Goal: Check status: Check status

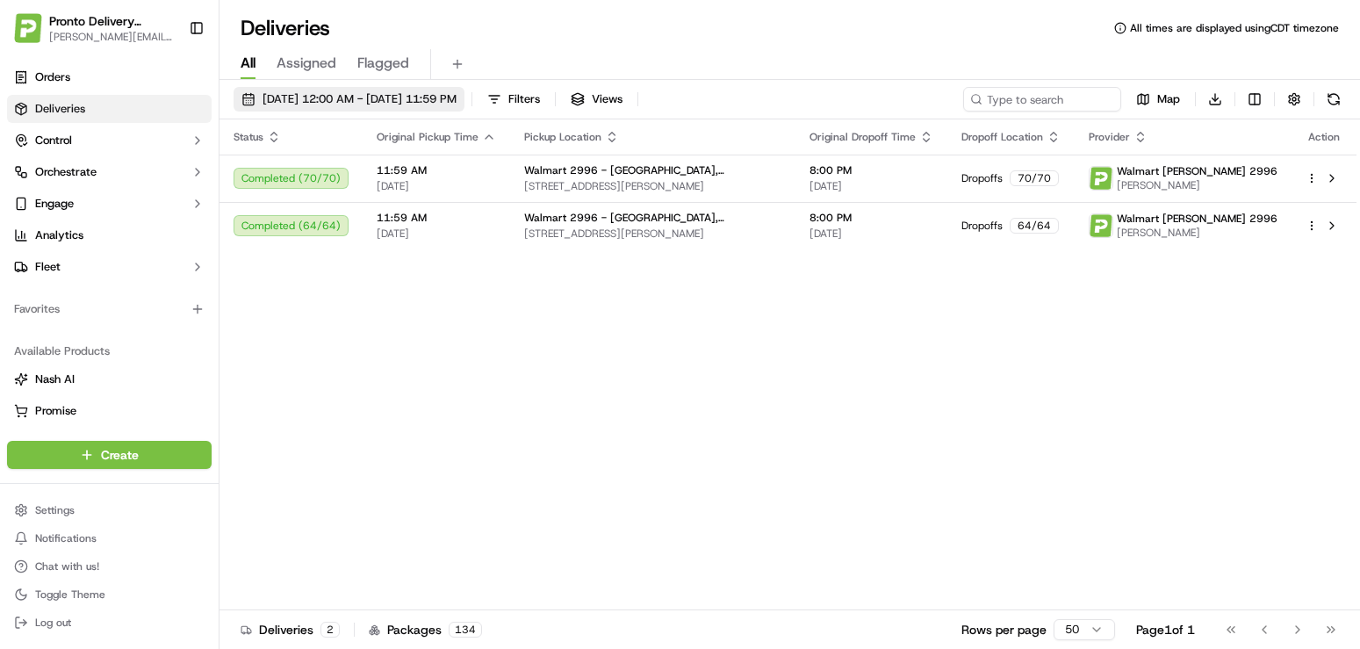
click at [420, 98] on span "[DATE] 12:00 AM - [DATE] 11:59 PM" at bounding box center [359, 99] width 194 height 16
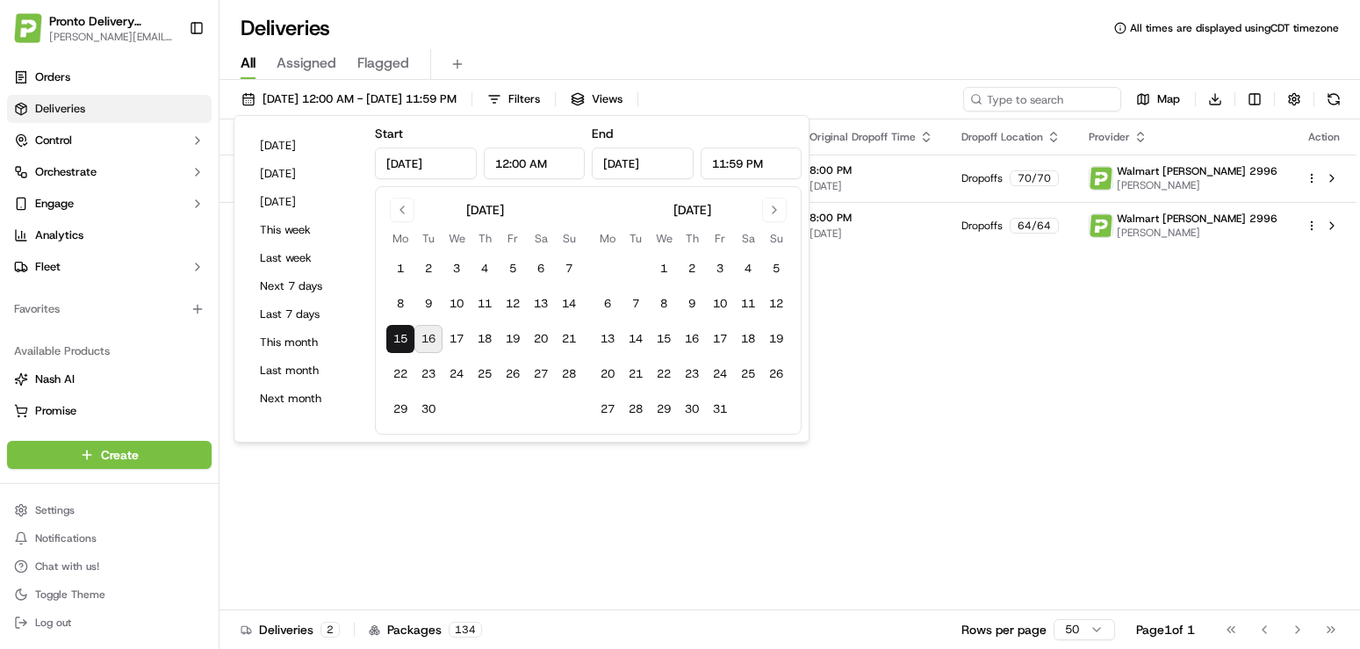
click at [424, 334] on button "16" at bounding box center [428, 339] width 28 height 28
type input "[DATE]"
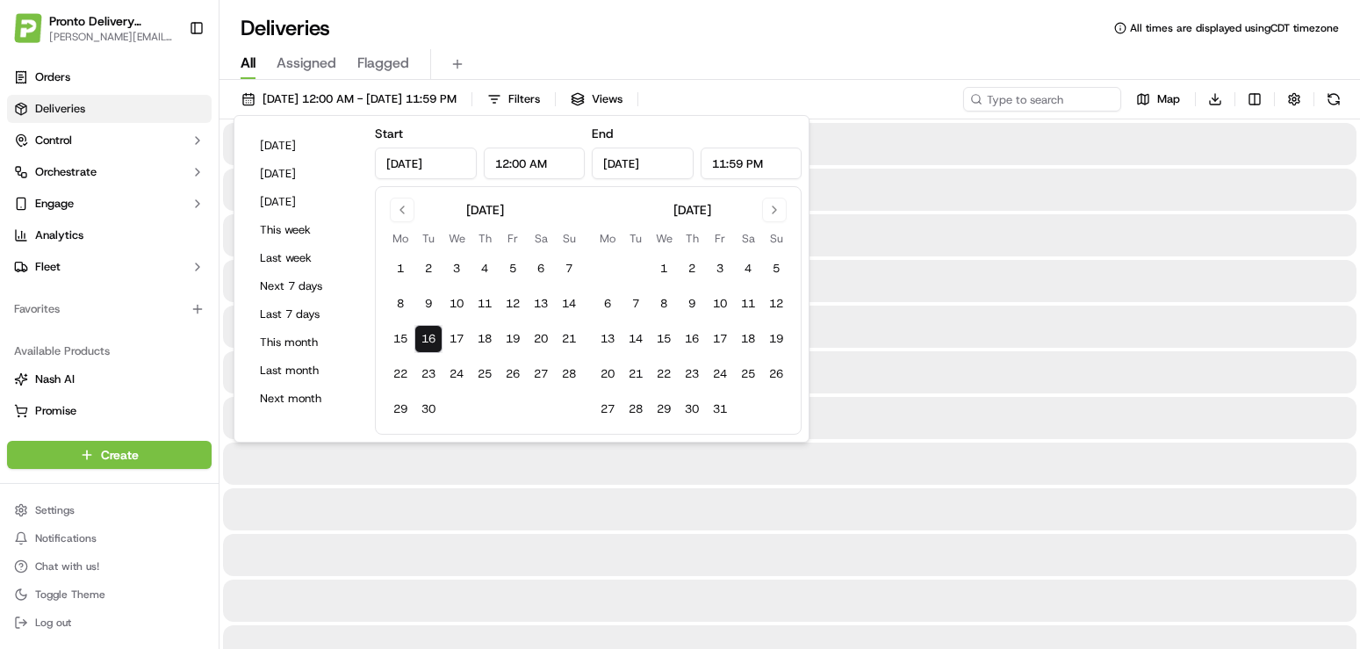
click at [431, 338] on button "16" at bounding box center [428, 339] width 28 height 28
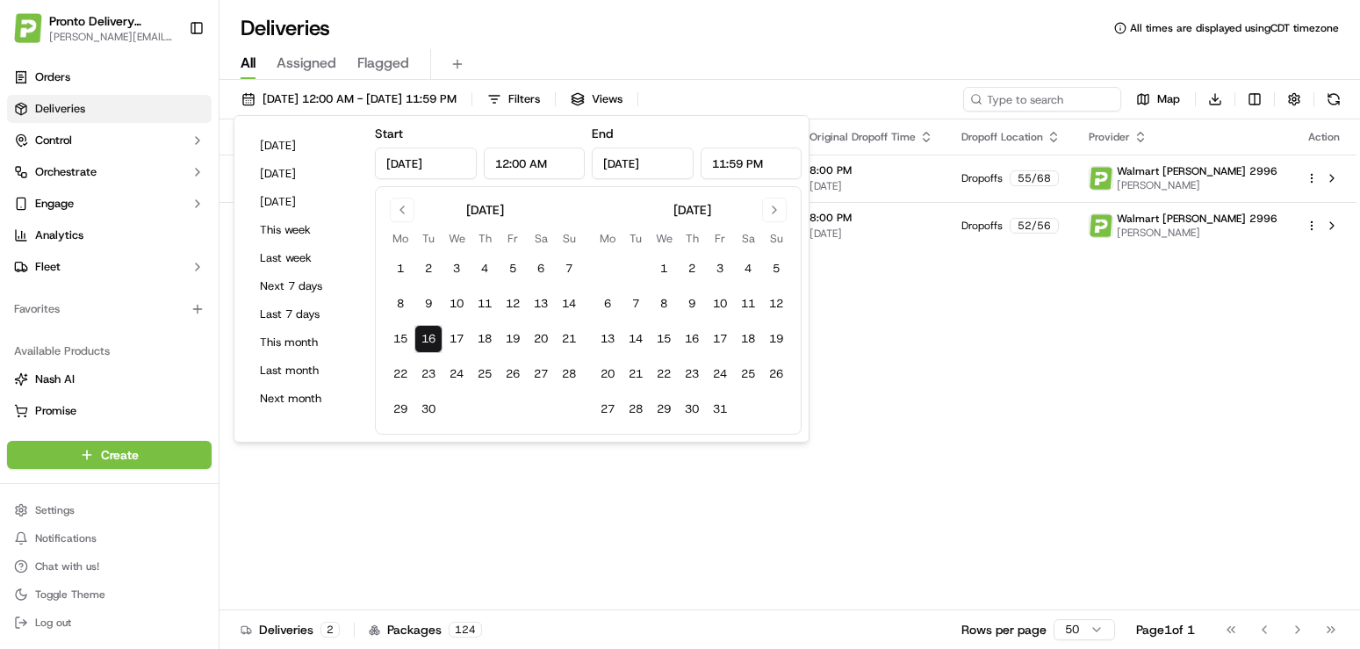
click at [477, 508] on div "Status Original Pickup Time Pickup Location Original Dropoff Time Dropoff Locat…" at bounding box center [787, 364] width 1137 height 491
